Goal: Check status: Check status

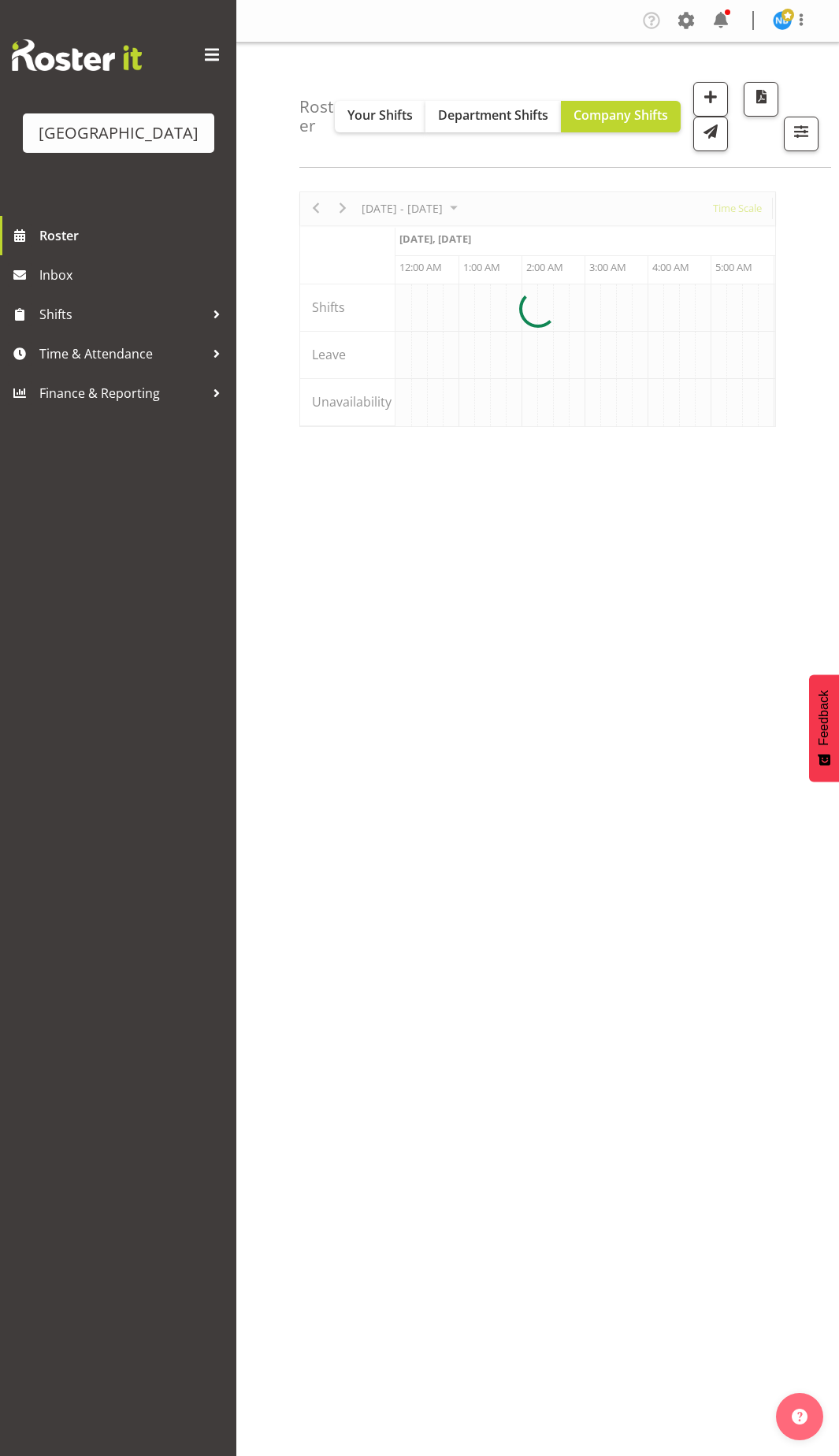
scroll to position [0, 1513]
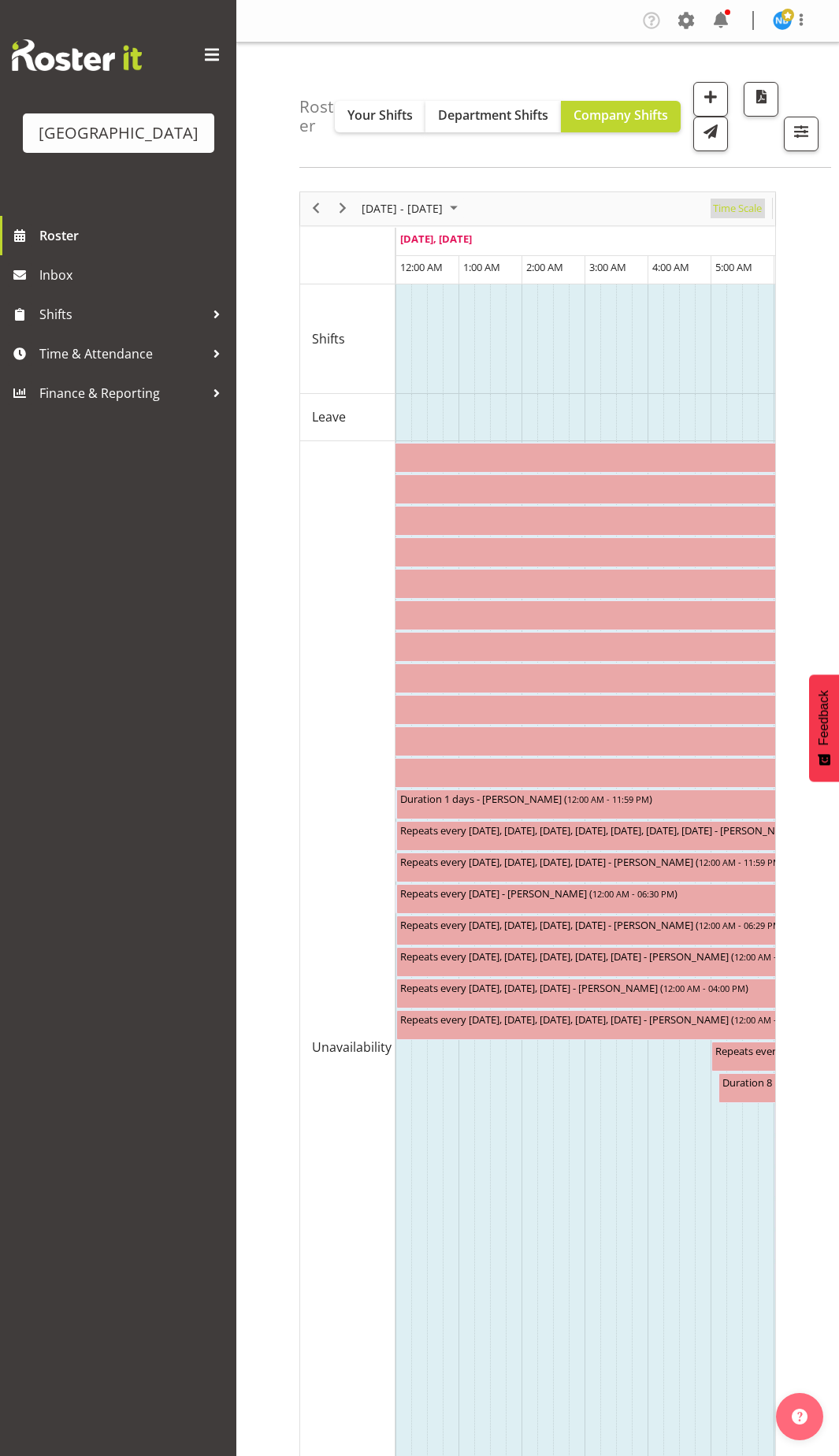
click at [748, 202] on span "Time Scale" at bounding box center [737, 208] width 52 height 19
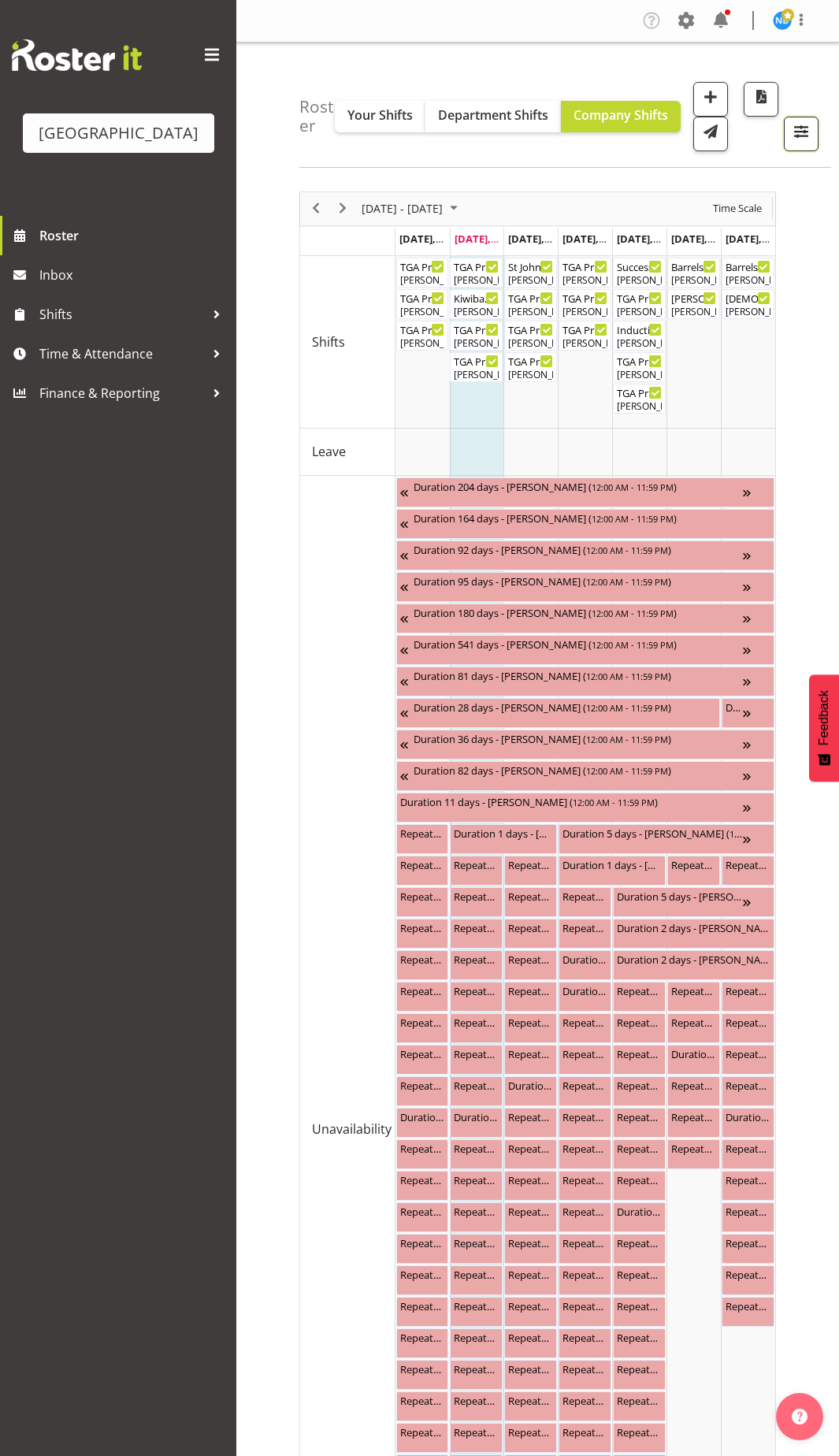
click at [795, 140] on span "button" at bounding box center [801, 131] width 20 height 20
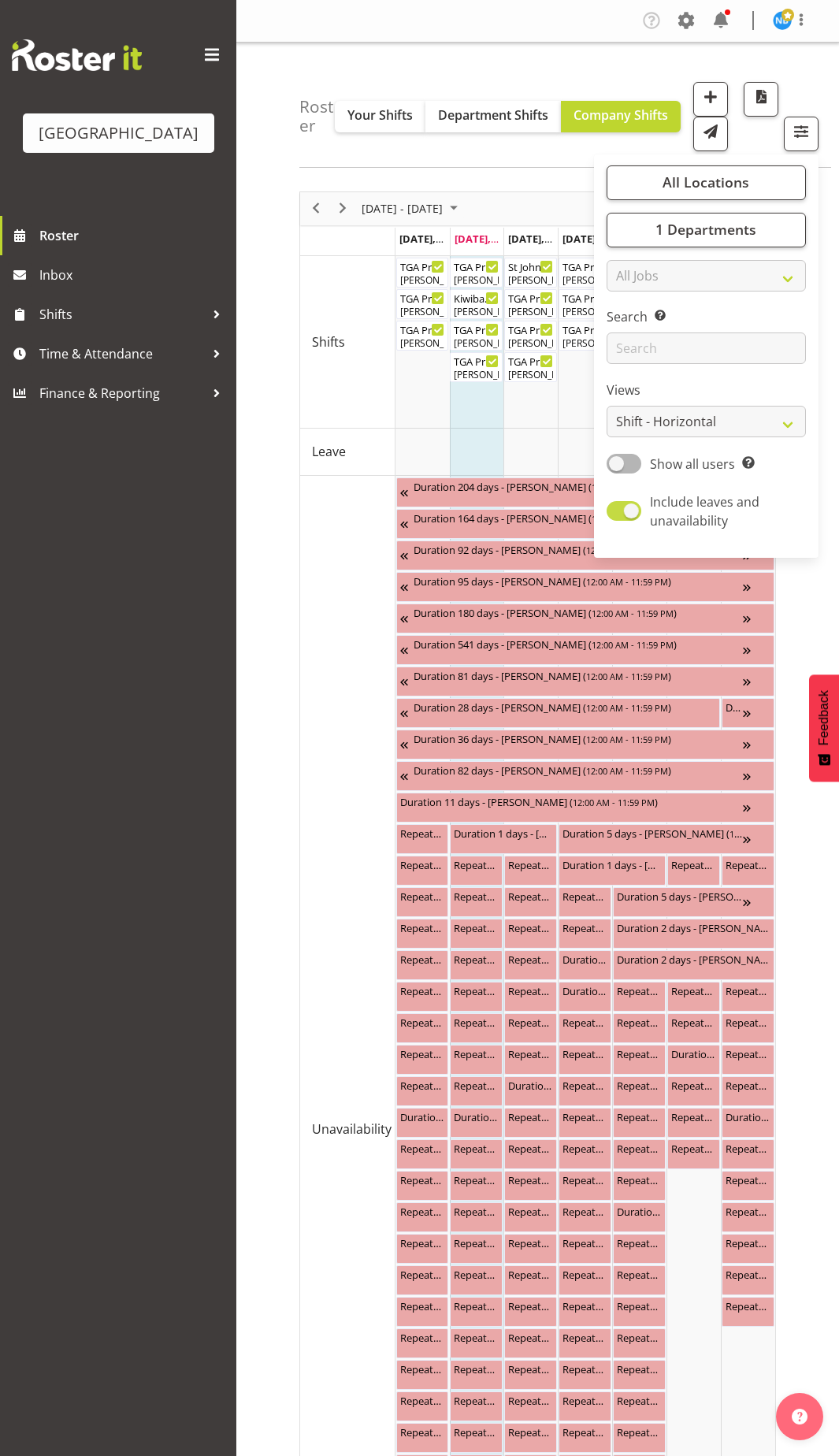
click at [635, 509] on span at bounding box center [624, 511] width 35 height 19
click at [617, 509] on input "Include leaves and unavailability" at bounding box center [612, 511] width 10 height 10
checkbox input "false"
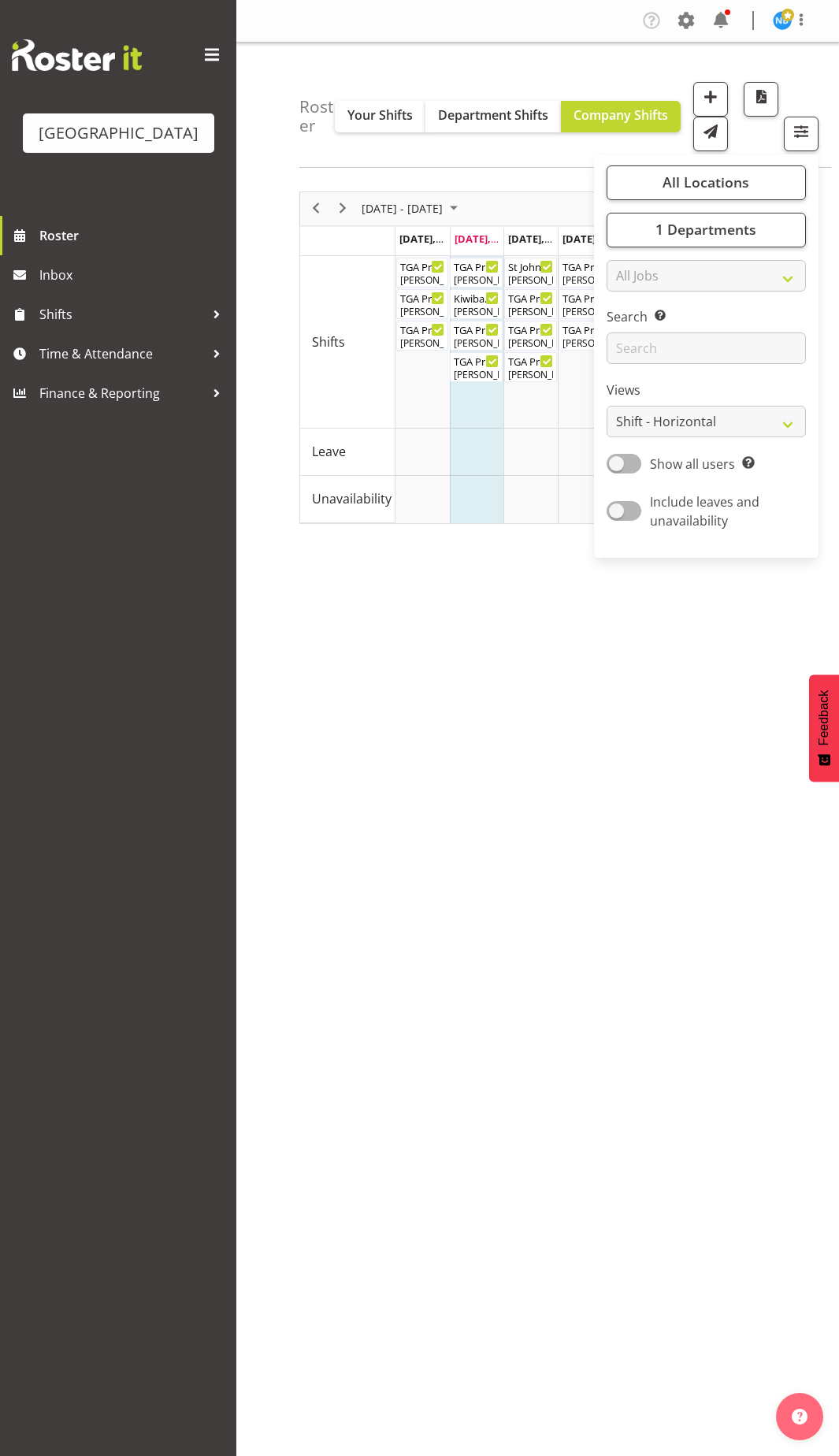
click at [744, 632] on div "[DATE] - [DATE] [DATE] Day Week Fortnight Month calendar Month Agenda Time Scal…" at bounding box center [569, 494] width 540 height 630
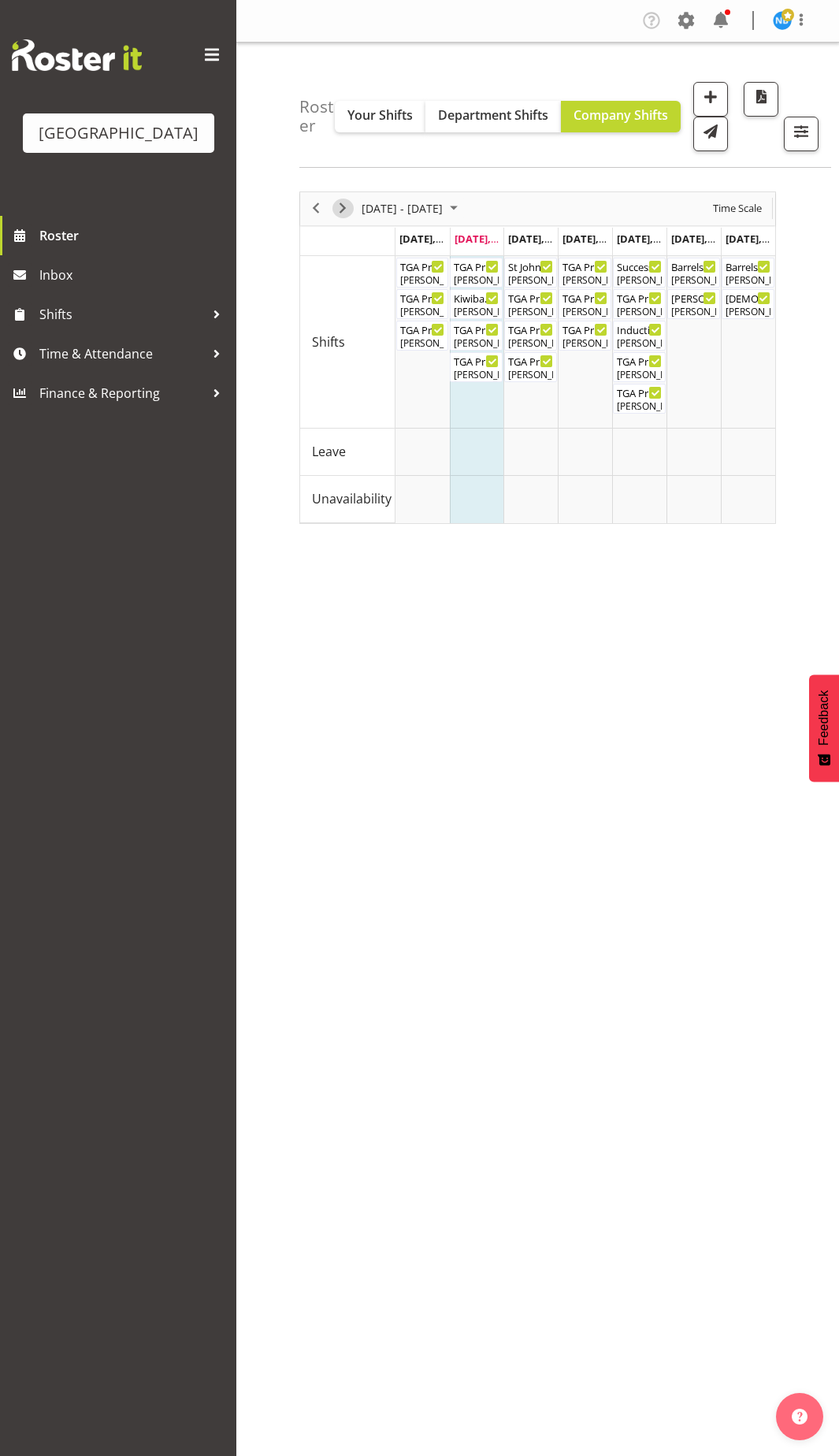
click at [336, 207] on span "Next" at bounding box center [342, 208] width 19 height 19
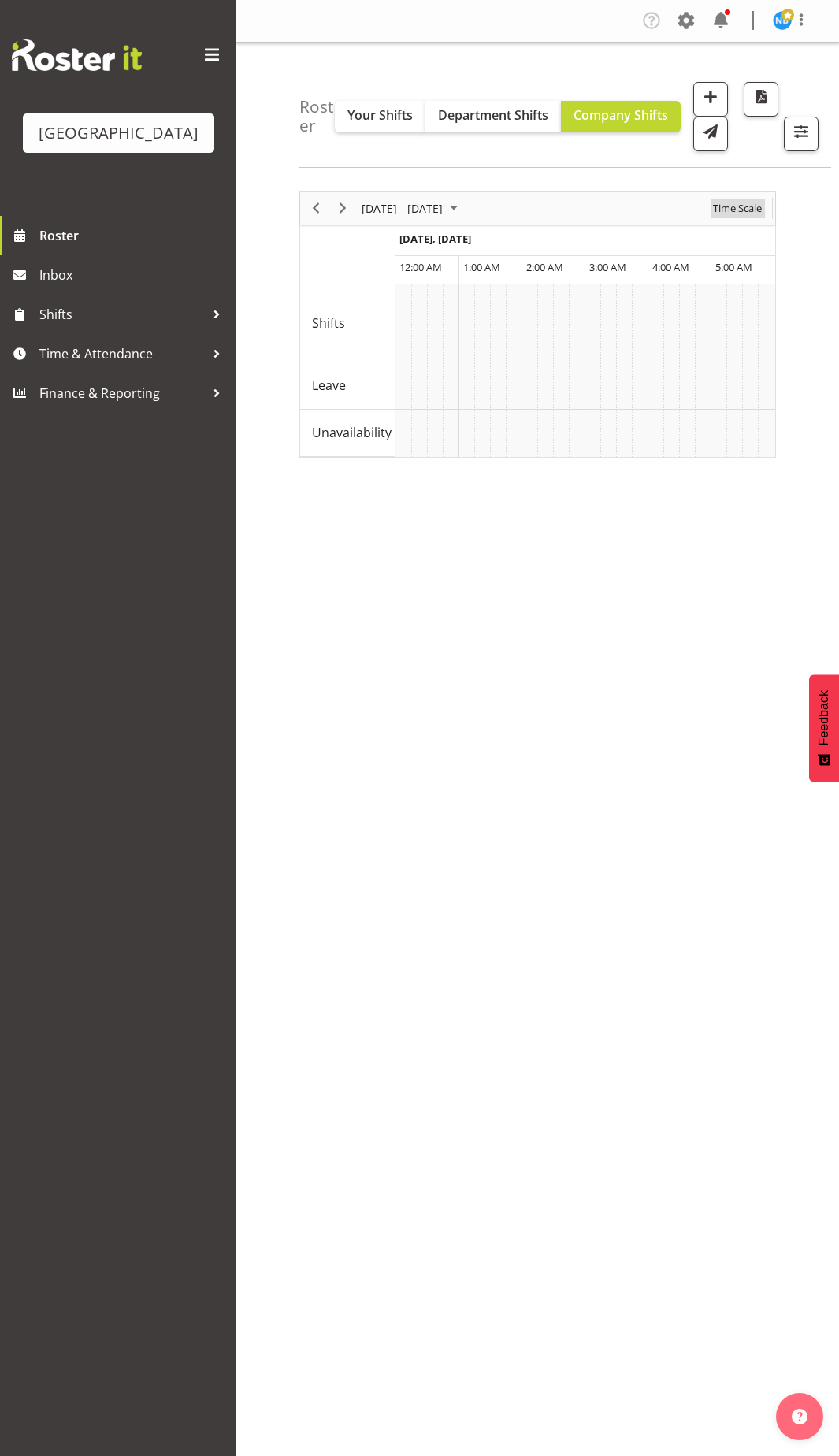
click at [738, 207] on span "Time Scale" at bounding box center [737, 208] width 52 height 19
